Goal: Communication & Community: Share content

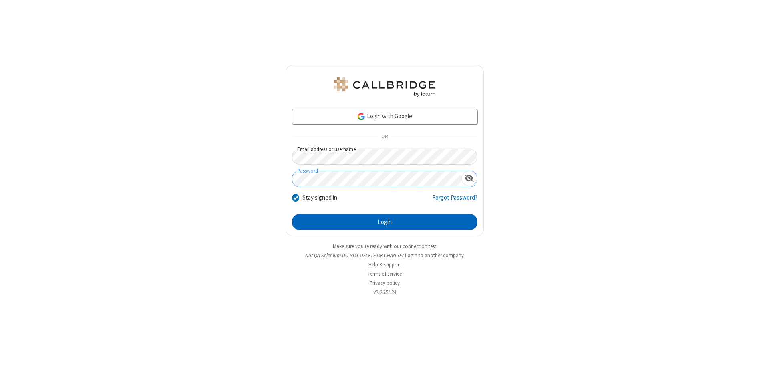
click at [384, 222] on button "Login" at bounding box center [384, 222] width 185 height 16
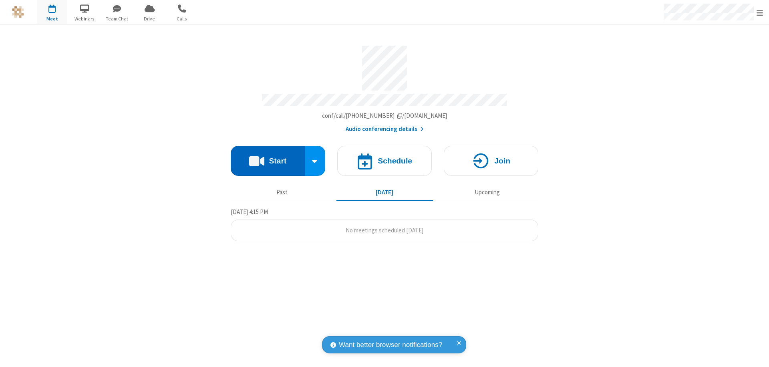
click at [267, 157] on button "Start" at bounding box center [268, 161] width 74 height 30
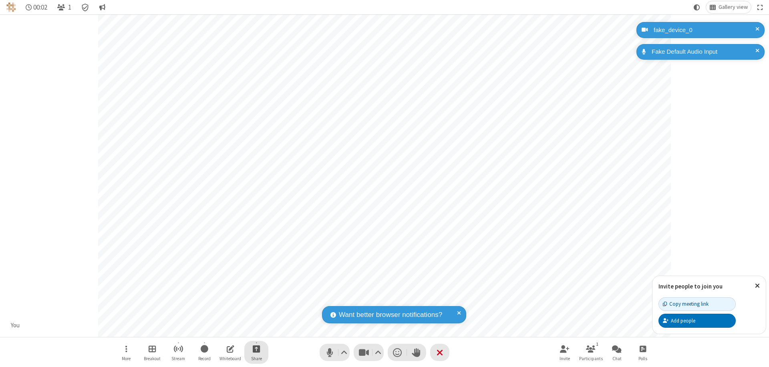
click at [256, 348] on span "Start sharing" at bounding box center [257, 349] width 8 height 10
click at [224, 329] on span "Share my screen" at bounding box center [223, 329] width 9 height 7
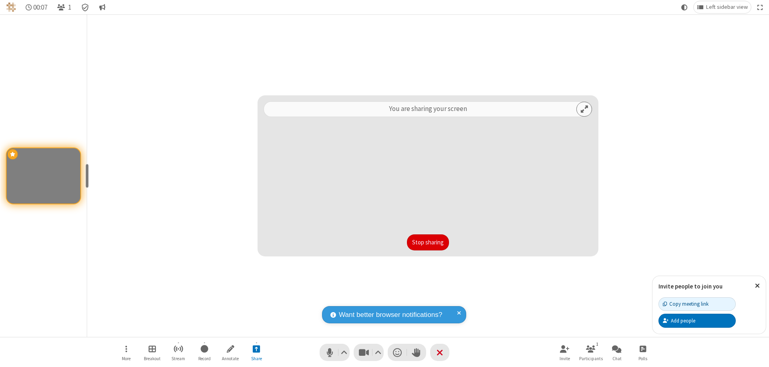
click at [428, 242] on button "Stop sharing" at bounding box center [428, 242] width 42 height 16
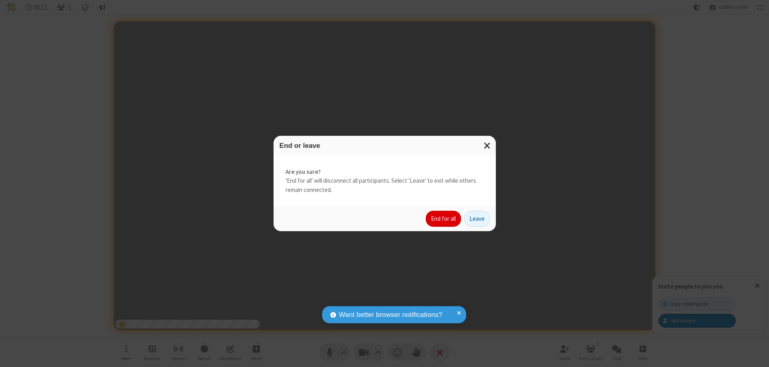
click at [444, 219] on button "End for all" at bounding box center [443, 219] width 35 height 16
